Goal: Information Seeking & Learning: Learn about a topic

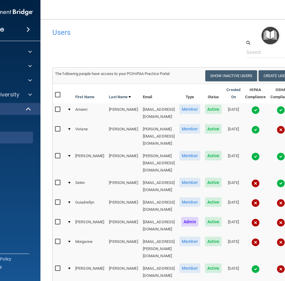
select select "20"
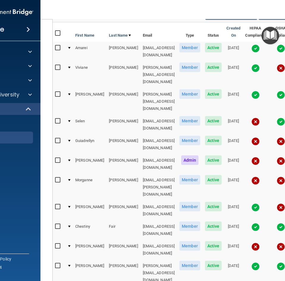
scroll to position [74, 0]
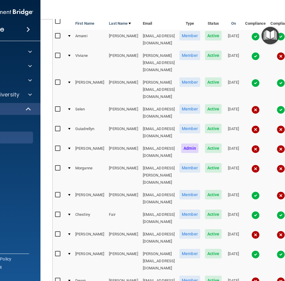
click at [68, 233] on div at bounding box center [69, 234] width 2 height 2
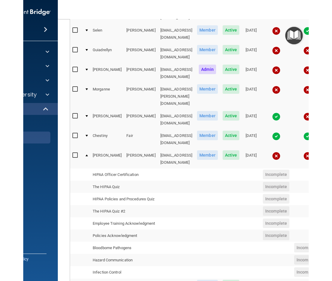
scroll to position [154, 0]
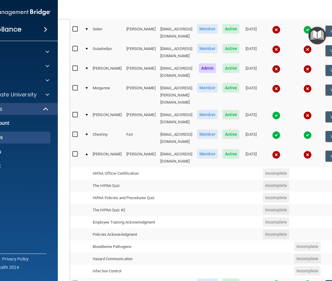
drag, startPoint x: 224, startPoint y: 154, endPoint x: 190, endPoint y: 140, distance: 36.7
click at [224, 192] on td at bounding box center [231, 198] width 22 height 12
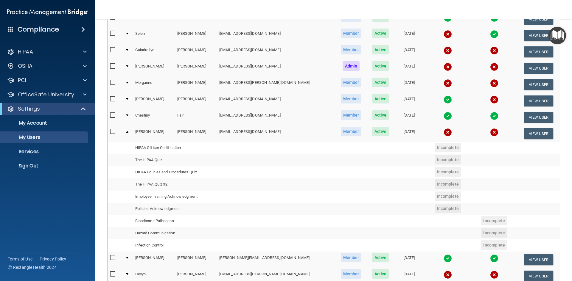
scroll to position [101, 0]
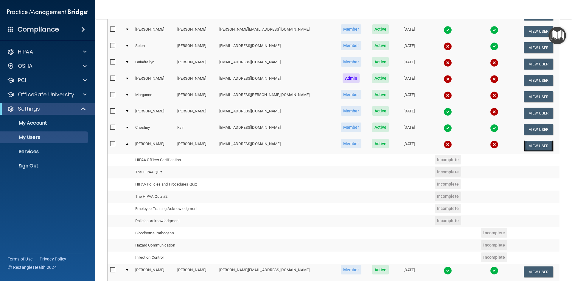
click at [285, 144] on button "View User" at bounding box center [538, 146] width 29 height 11
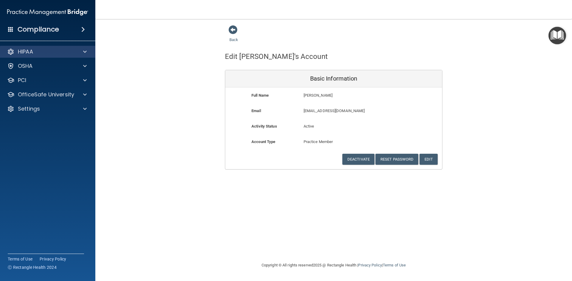
click at [33, 56] on div "HIPAA" at bounding box center [48, 52] width 96 height 12
click at [85, 53] on span at bounding box center [85, 51] width 4 height 7
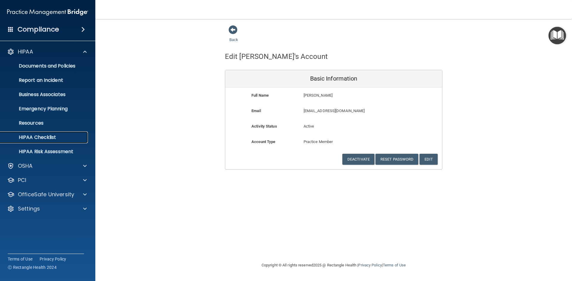
click at [47, 138] on p "HIPAA Checklist" at bounding box center [44, 138] width 81 height 6
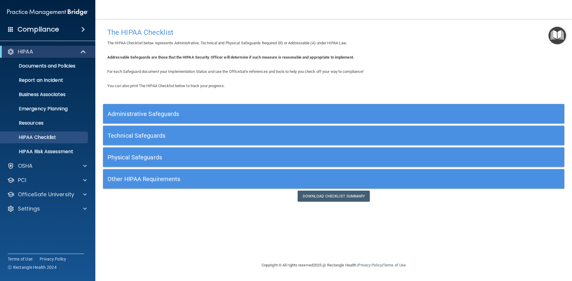
click at [153, 112] on h5 "Administrative Safeguards" at bounding box center [276, 114] width 337 height 7
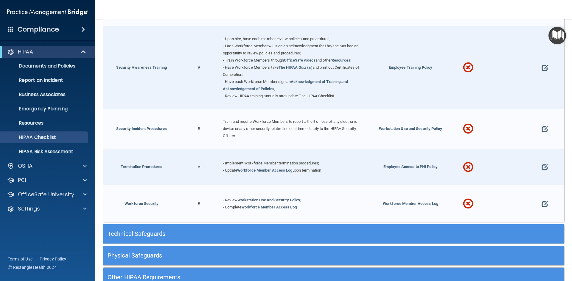
scroll to position [576, 0]
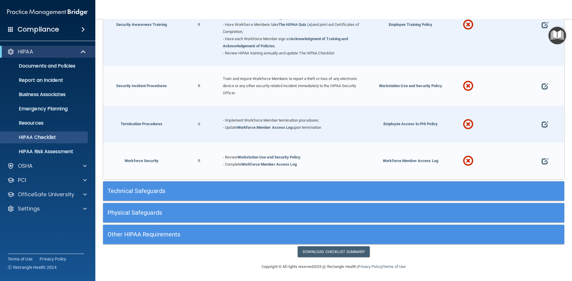
click at [138, 188] on h5 "Technical Safeguards" at bounding box center [276, 191] width 337 height 7
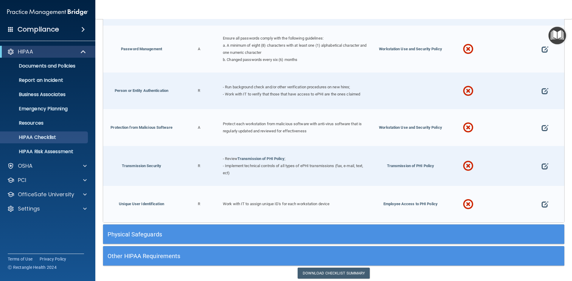
scroll to position [1092, 0]
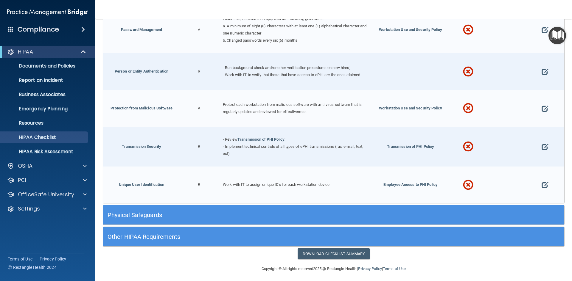
click at [119, 212] on h5 "Physical Safeguards" at bounding box center [276, 215] width 337 height 7
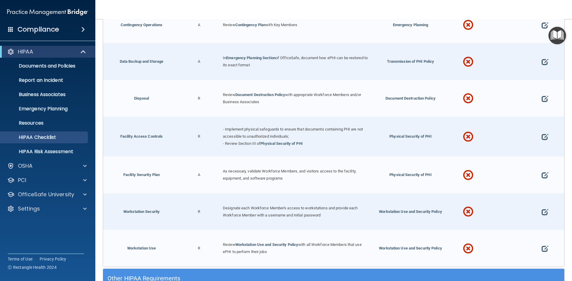
scroll to position [1375, 0]
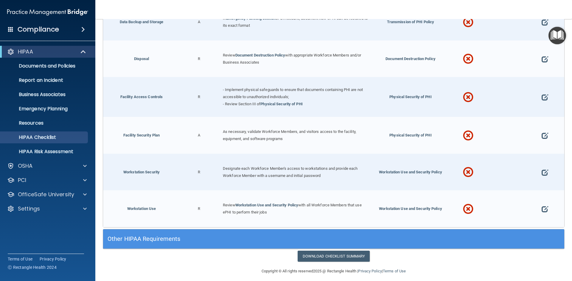
click at [134, 237] on h5 "Other HIPAA Requirements" at bounding box center [276, 239] width 337 height 7
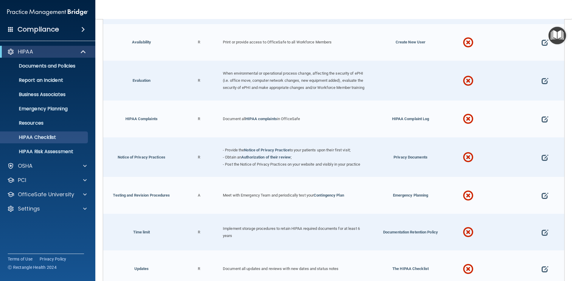
scroll to position [1743, 0]
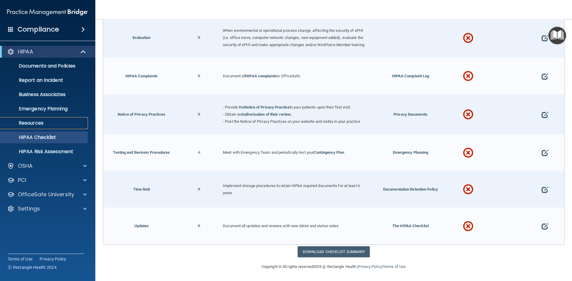
click at [29, 124] on p "Resources" at bounding box center [44, 123] width 81 height 6
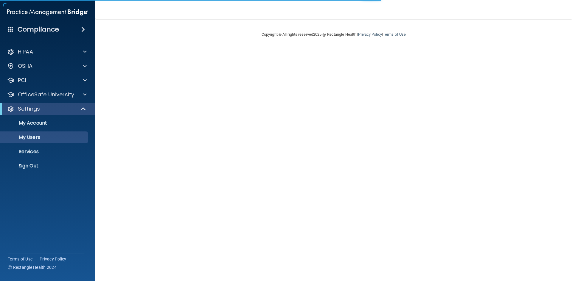
select select "20"
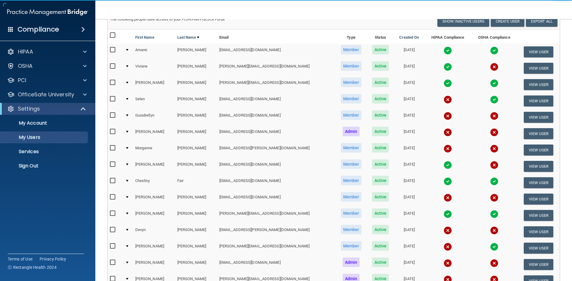
scroll to position [66, 0]
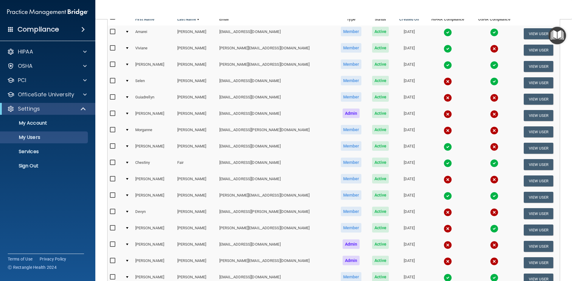
click at [128, 180] on div at bounding box center [127, 179] width 2 height 2
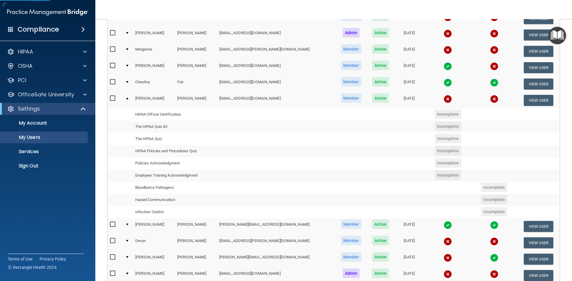
scroll to position [166, 0]
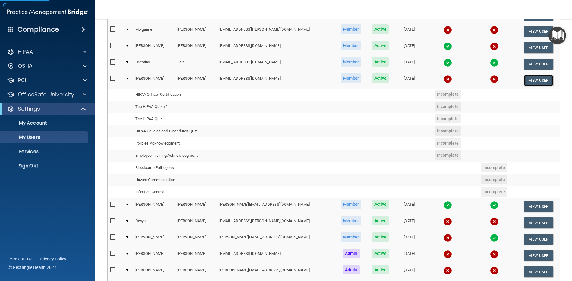
click at [534, 79] on button "View User" at bounding box center [538, 80] width 29 height 11
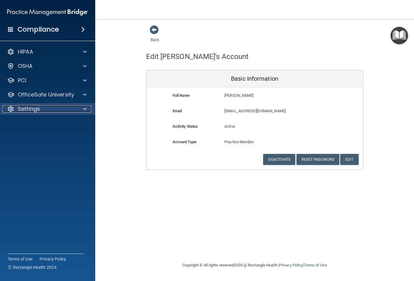
click at [76, 110] on div "Settings" at bounding box center [40, 108] width 74 height 7
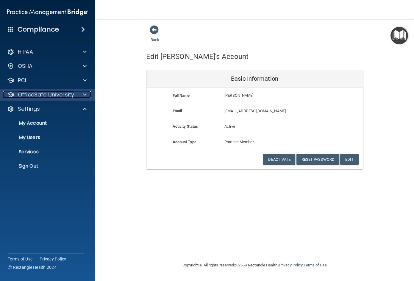
click at [69, 93] on p "OfficeSafe University" at bounding box center [46, 94] width 56 height 7
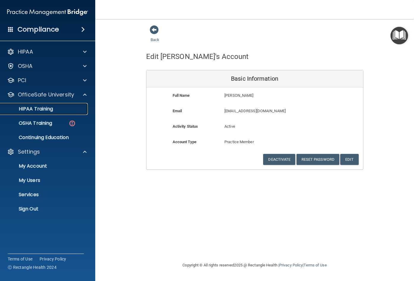
click at [52, 108] on p "HIPAA Training" at bounding box center [28, 109] width 49 height 6
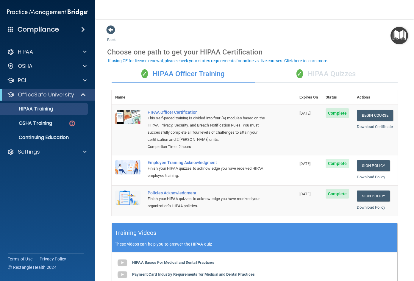
click at [319, 73] on div "✓ HIPAA Quizzes" at bounding box center [326, 74] width 143 height 18
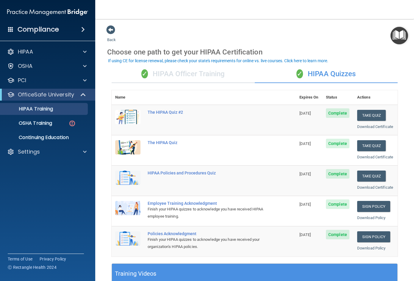
click at [168, 73] on div "✓ HIPAA Officer Training" at bounding box center [183, 74] width 143 height 18
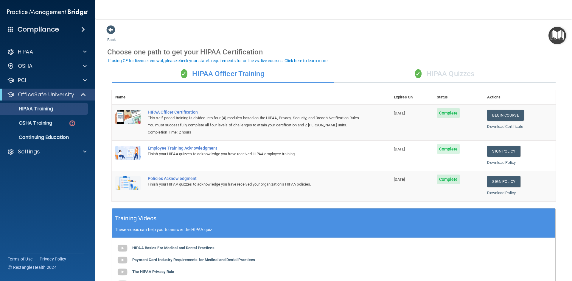
click at [31, 158] on div "HIPAA Documents and Policies Report an Incident Business Associates Emergency P…" at bounding box center [48, 102] width 96 height 119
click at [32, 152] on p "Settings" at bounding box center [29, 151] width 22 height 7
click at [25, 211] on p "Sign Out" at bounding box center [44, 209] width 81 height 6
